Goal: Information Seeking & Learning: Learn about a topic

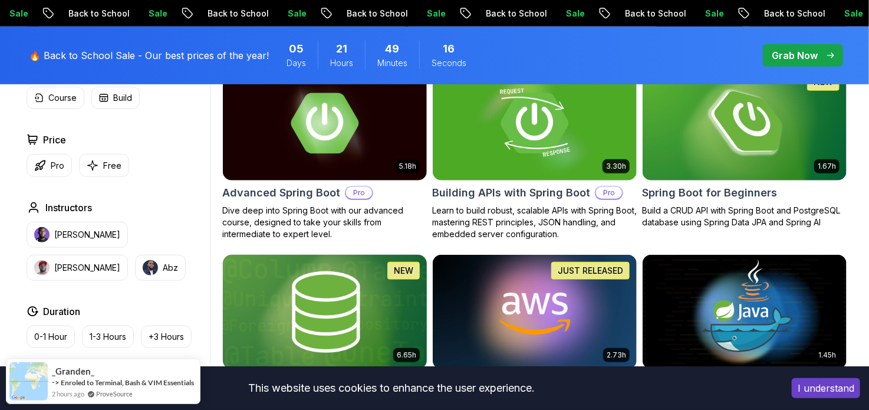
scroll to position [295, 0]
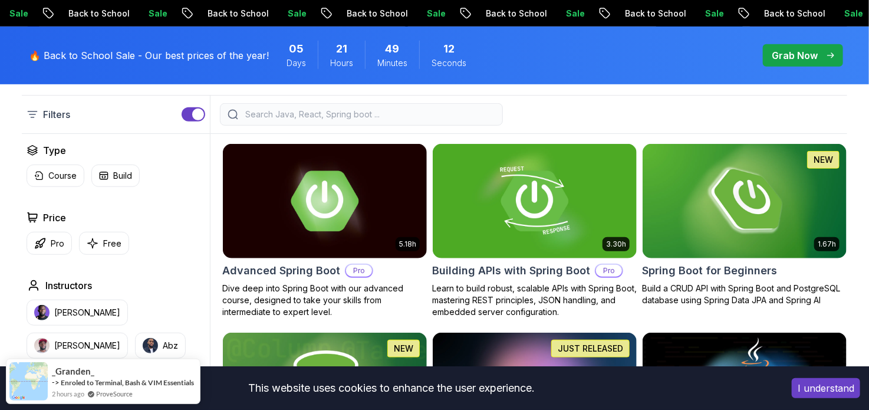
click at [89, 254] on div "Type Course Build Price Pro Free Instructors Nelson Djalo Richard Abz Duration …" at bounding box center [116, 366] width 188 height 447
click at [101, 246] on button "Free" at bounding box center [104, 243] width 50 height 23
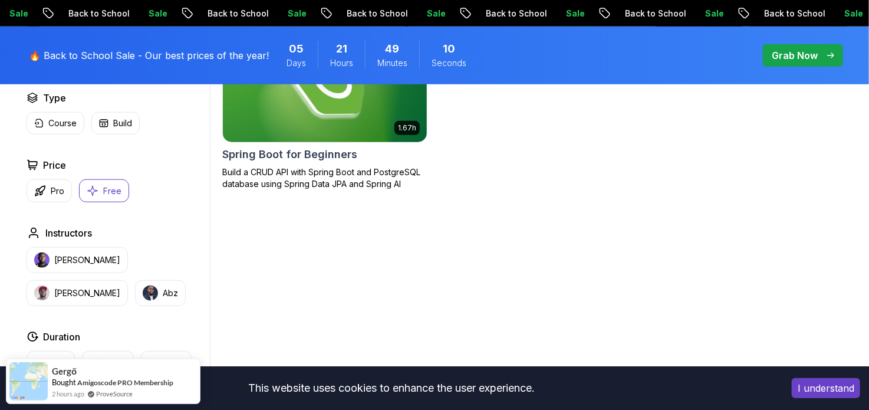
scroll to position [413, 0]
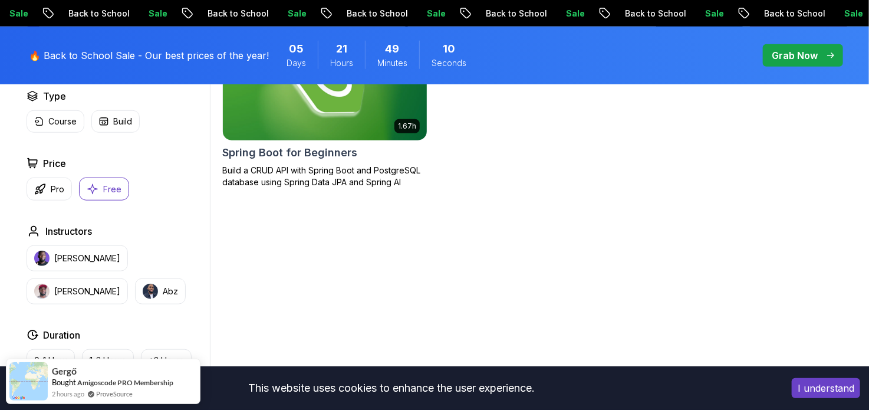
click at [331, 103] on img at bounding box center [325, 83] width 214 height 120
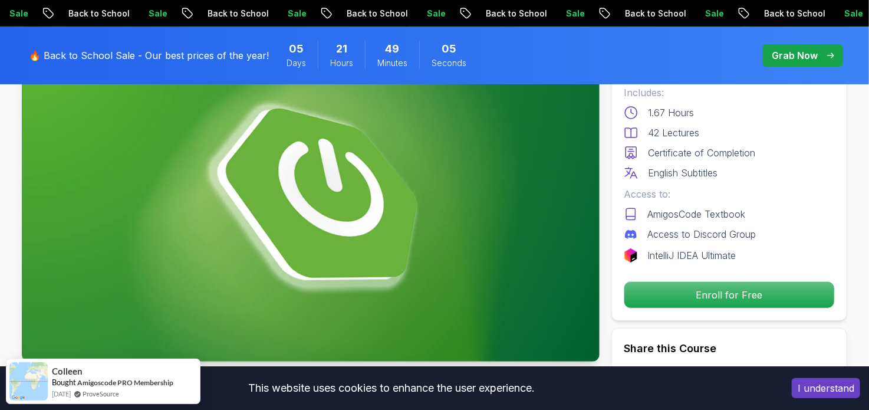
scroll to position [118, 0]
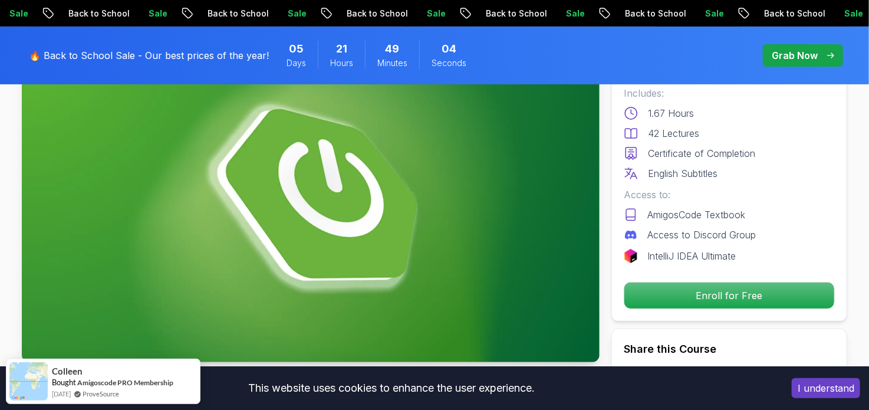
click at [823, 390] on button "I understand" at bounding box center [826, 388] width 68 height 20
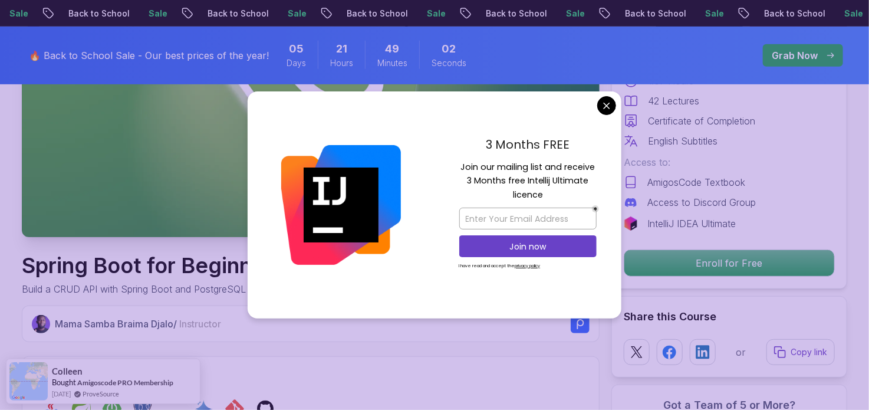
scroll to position [295, 0]
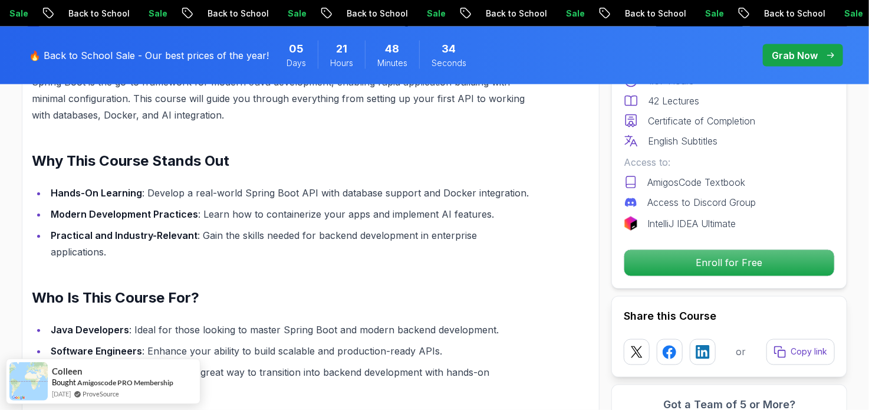
scroll to position [1121, 0]
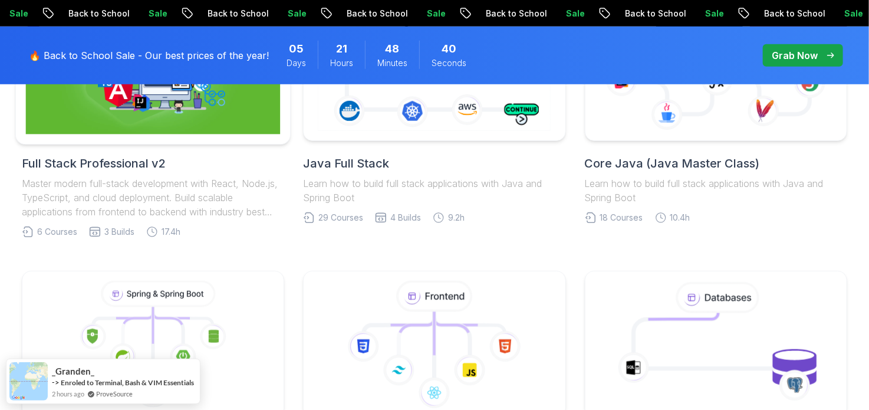
scroll to position [354, 0]
